Goal: Find specific page/section: Find specific page/section

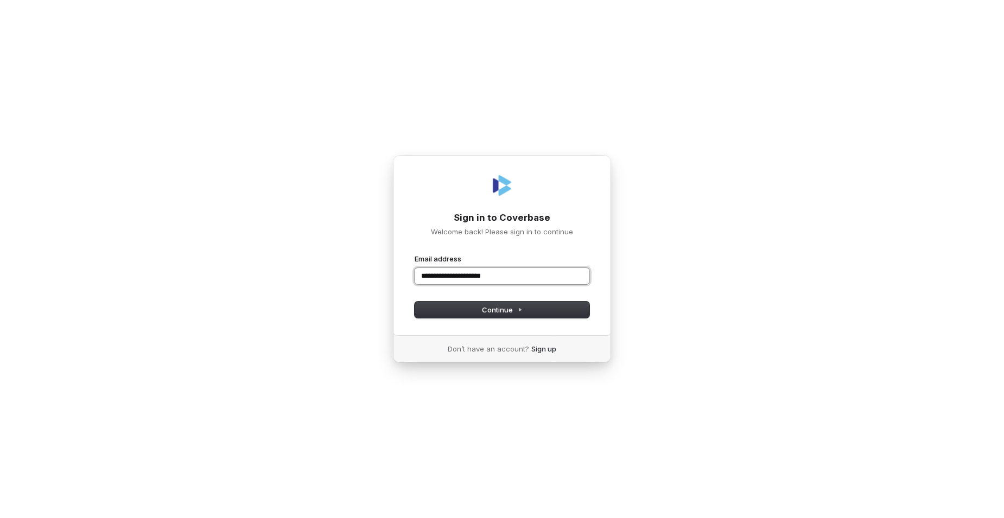
click at [415, 254] on button "submit" at bounding box center [415, 254] width 0 height 0
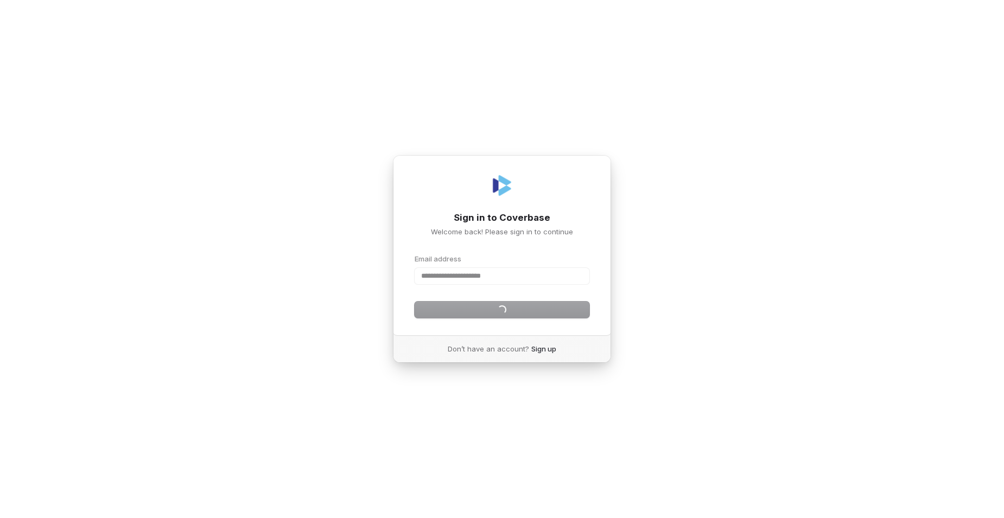
type input "**********"
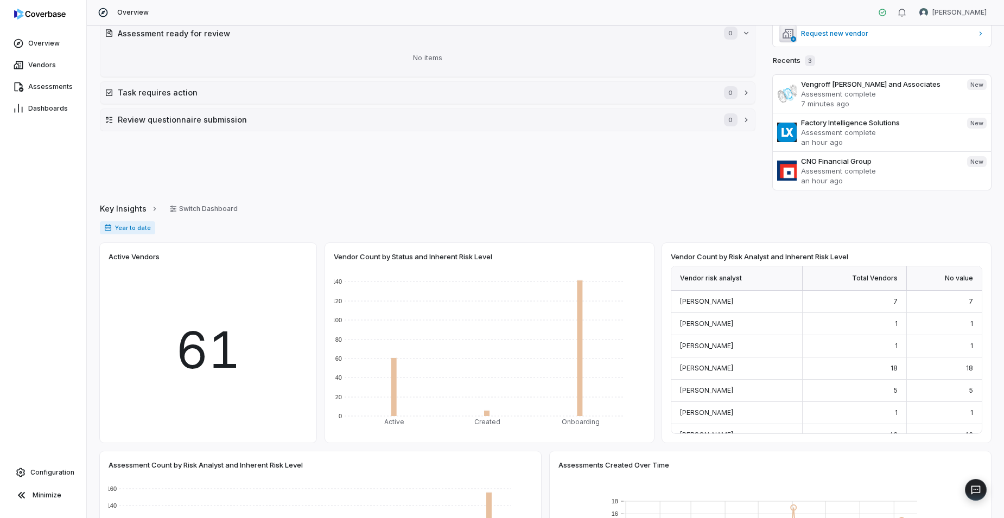
scroll to position [52, 0]
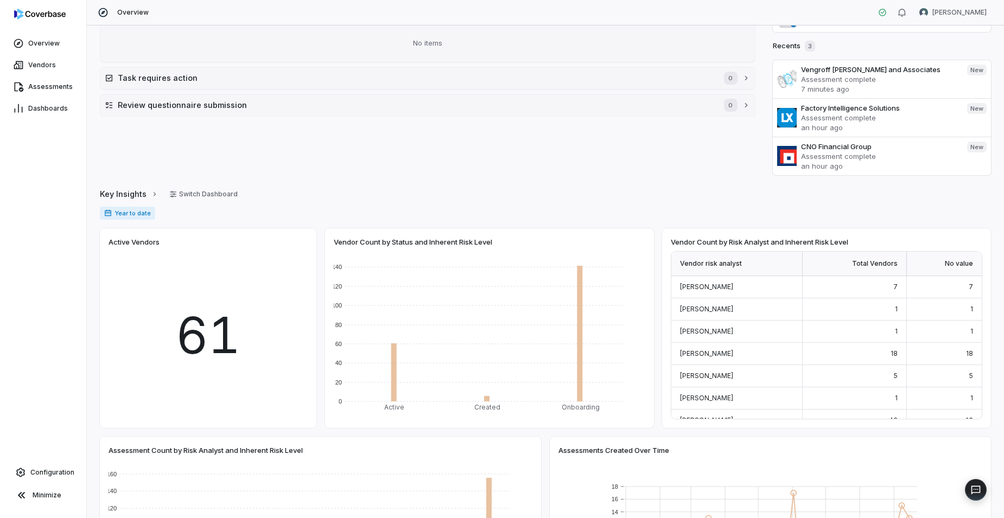
click at [260, 283] on div "61" at bounding box center [208, 335] width 199 height 168
click at [207, 349] on span "61" at bounding box center [208, 335] width 65 height 75
click at [188, 329] on span "61" at bounding box center [208, 335] width 65 height 75
click at [131, 214] on span "Year to date" at bounding box center [127, 213] width 55 height 13
click at [206, 193] on button "Switch Dashboard" at bounding box center [203, 194] width 81 height 16
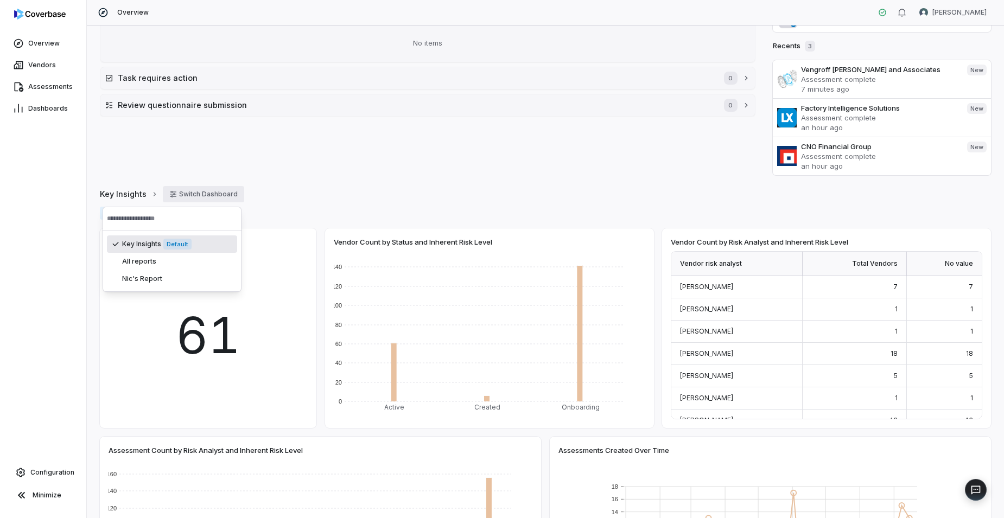
click at [206, 193] on button "Switch Dashboard" at bounding box center [203, 194] width 81 height 16
click at [150, 167] on div "Review Queue Display Assessment ready for review 0 No items Task requires actio…" at bounding box center [428, 79] width 656 height 191
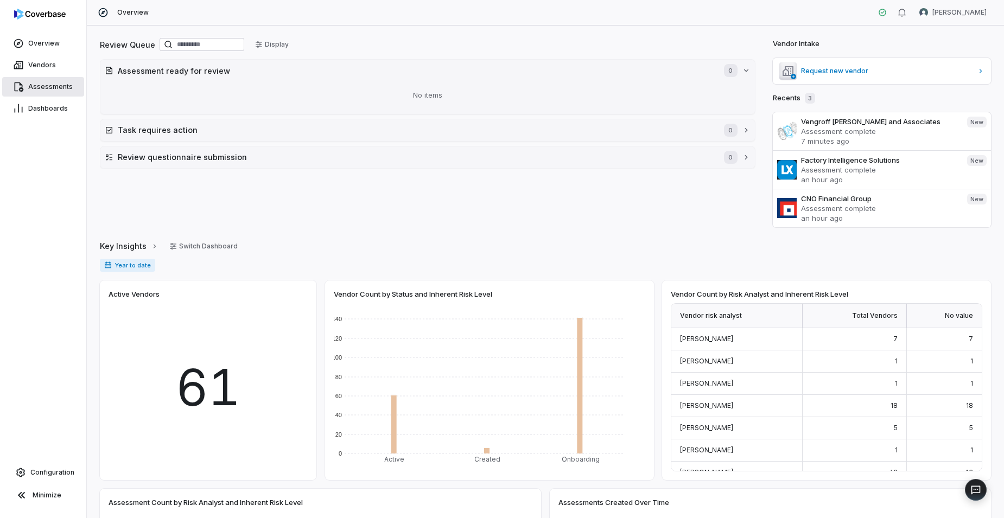
click at [46, 84] on span "Assessments" at bounding box center [50, 86] width 45 height 9
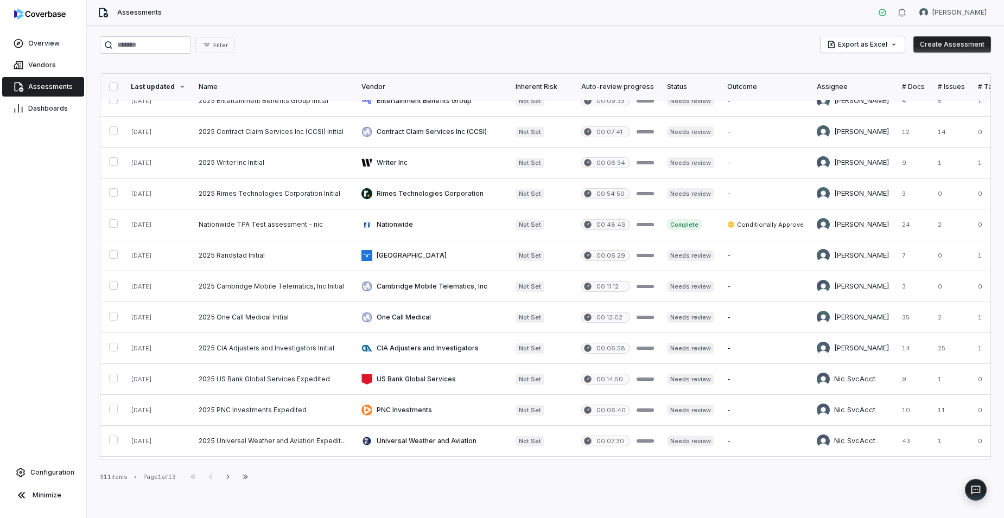
scroll to position [309, 0]
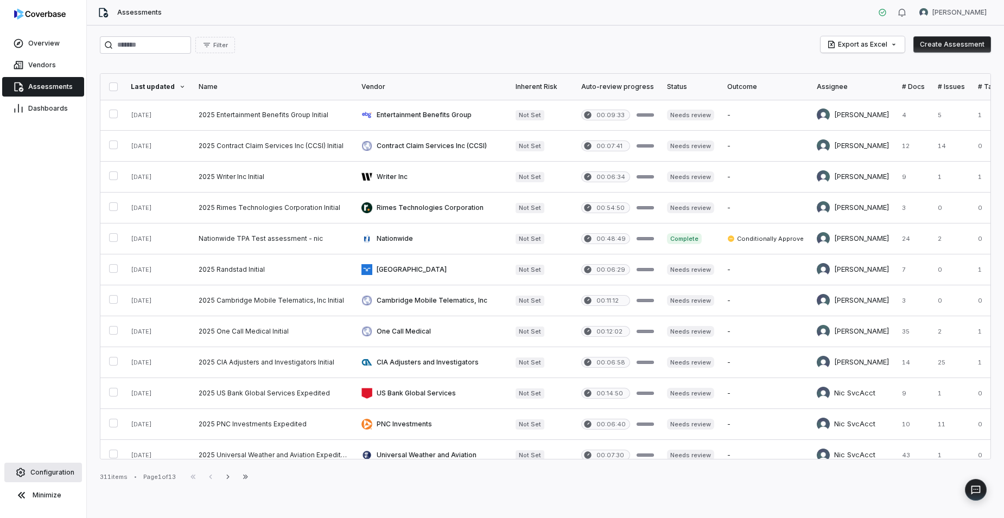
click at [55, 479] on link "Configuration" at bounding box center [43, 473] width 78 height 20
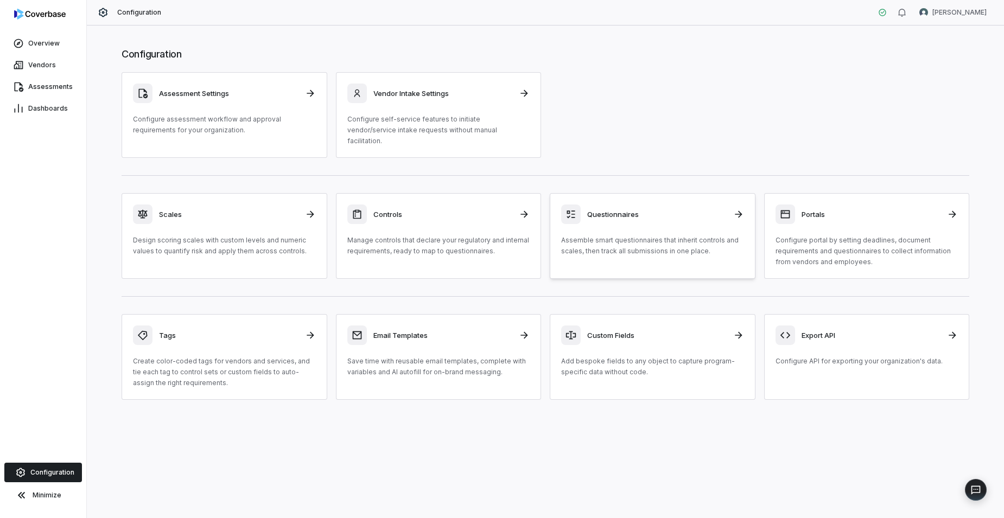
click at [621, 252] on link "Questionnaires Assemble smart questionnaires that inherit controls and scales, …" at bounding box center [653, 236] width 206 height 86
